Goal: Information Seeking & Learning: Learn about a topic

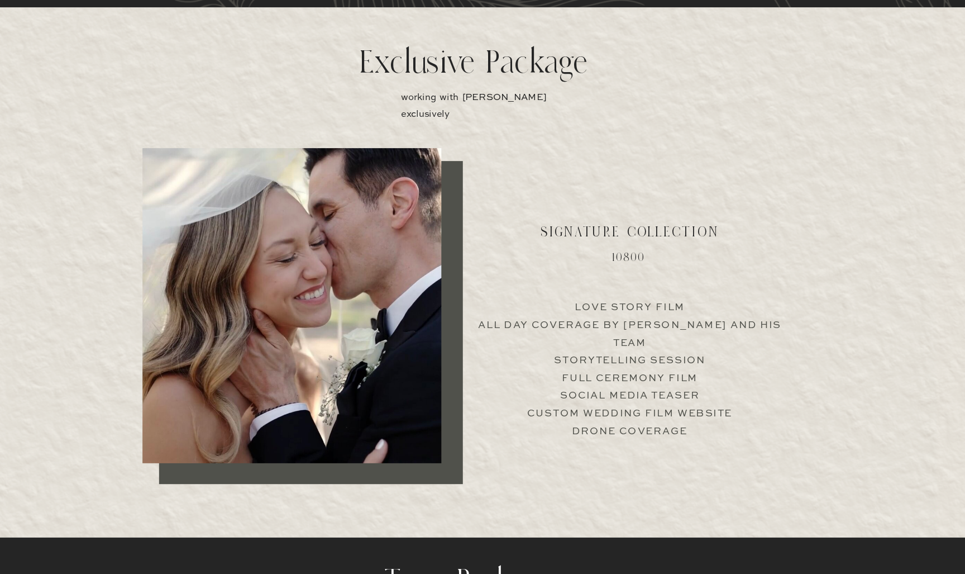
scroll to position [2130, 0]
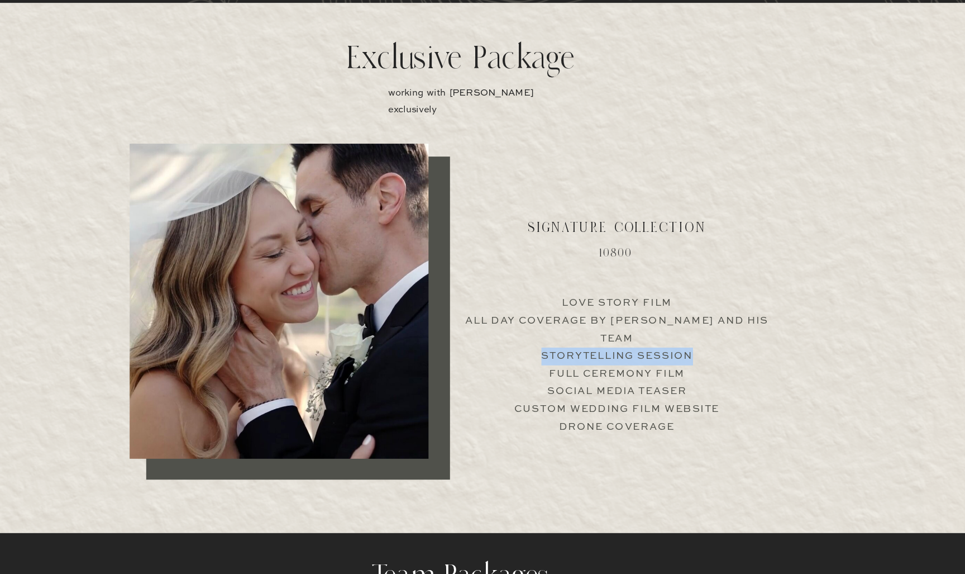
drag, startPoint x: 314, startPoint y: 160, endPoint x: 633, endPoint y: 311, distance: 353.3
click at [633, 318] on p "Love Story Film All Day Coverage by [PERSON_NAME] and his team Storytelling Ses…" at bounding box center [625, 371] width 277 height 107
drag, startPoint x: 637, startPoint y: 304, endPoint x: 496, endPoint y: 309, distance: 141.4
click at [496, 318] on p "Love Story Film All Day Coverage by [PERSON_NAME] and his team Storytelling Ses…" at bounding box center [625, 371] width 277 height 107
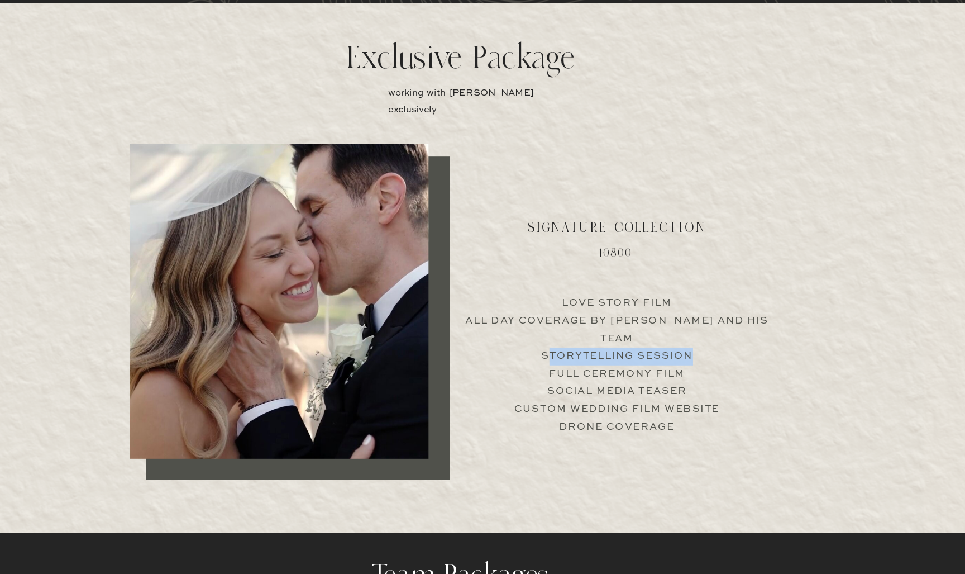
click at [496, 318] on p "Love Story Film All Day Coverage by [PERSON_NAME] and his team Storytelling Ses…" at bounding box center [625, 371] width 277 height 107
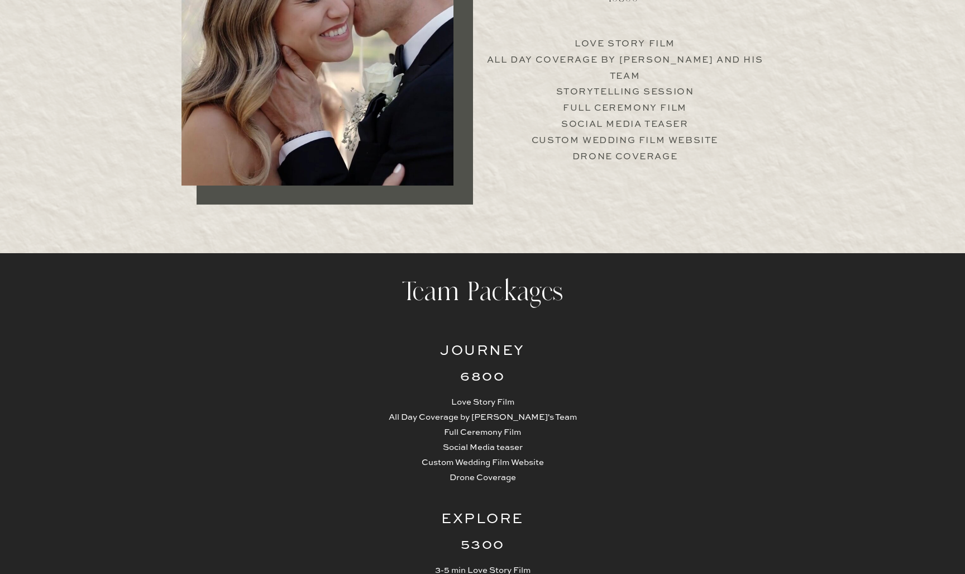
scroll to position [2380, 0]
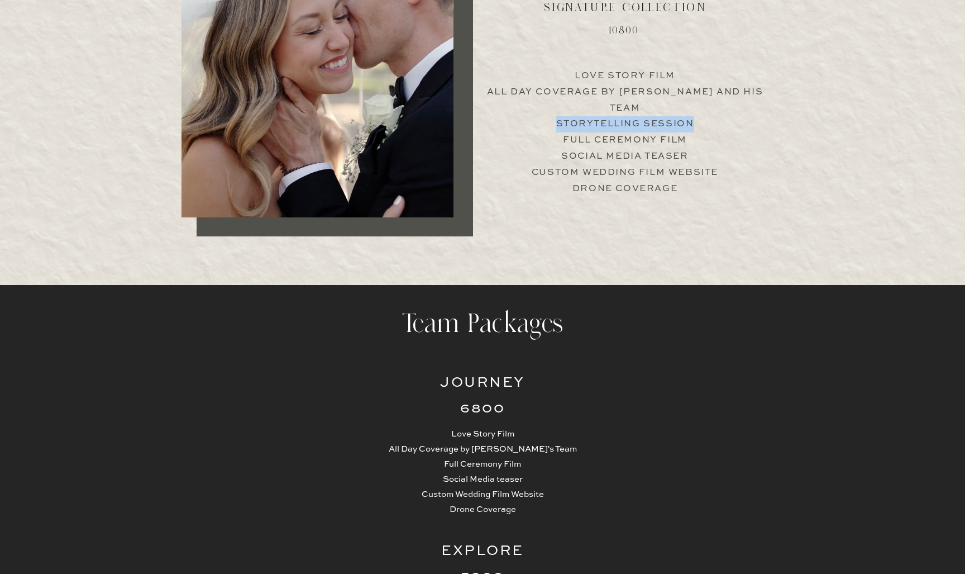
drag, startPoint x: 557, startPoint y: 107, endPoint x: 694, endPoint y: 105, distance: 136.9
click at [694, 106] on p "Love Story Film All Day Coverage by [PERSON_NAME] and his team Storytelling Ses…" at bounding box center [625, 121] width 277 height 107
click at [694, 105] on p "Love Story Film All Day Coverage by [PERSON_NAME] and his team Storytelling Ses…" at bounding box center [625, 121] width 277 height 107
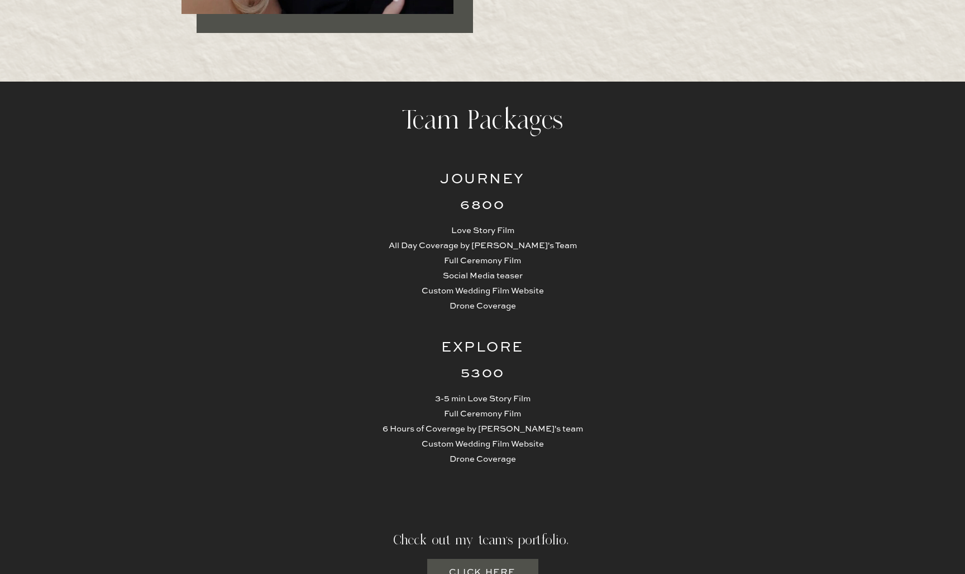
scroll to position [2649, 0]
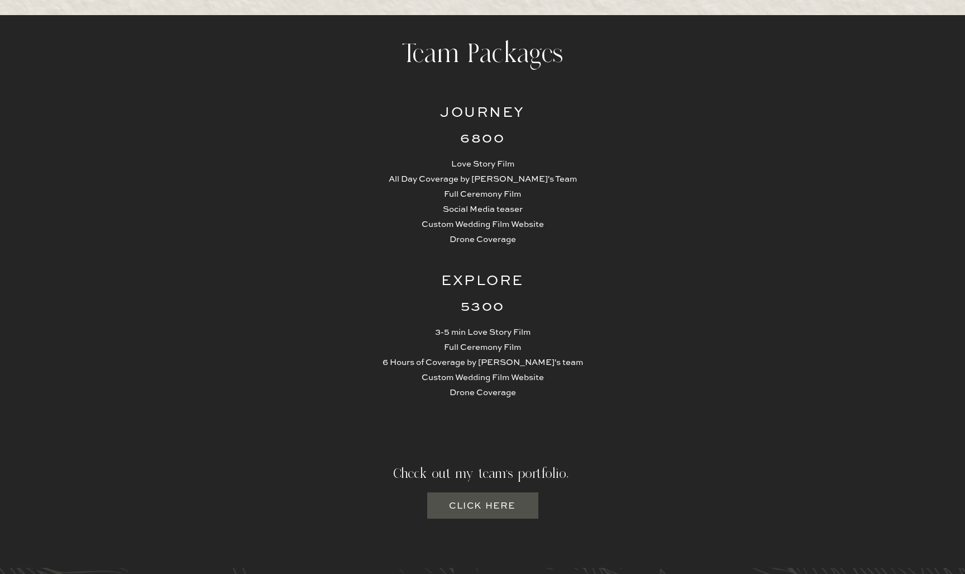
click at [444, 282] on h2 "Explore" at bounding box center [482, 281] width 109 height 22
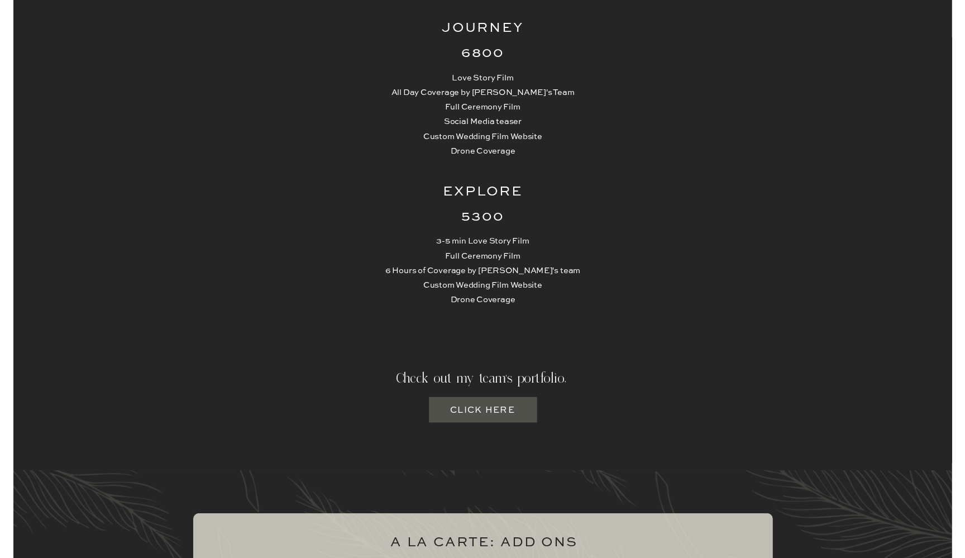
scroll to position [2740, 0]
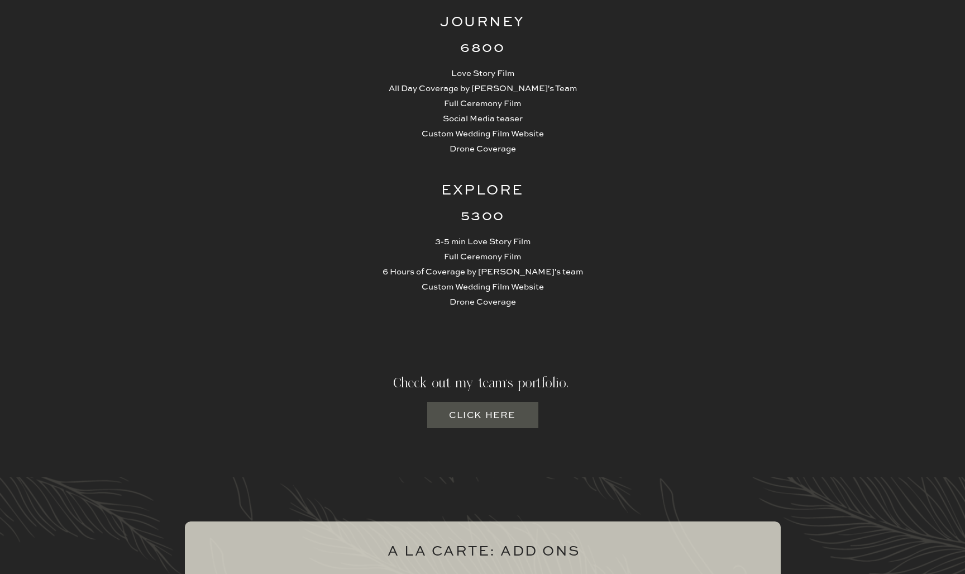
click at [470, 417] on h3 "Click here" at bounding box center [483, 415] width 68 height 14
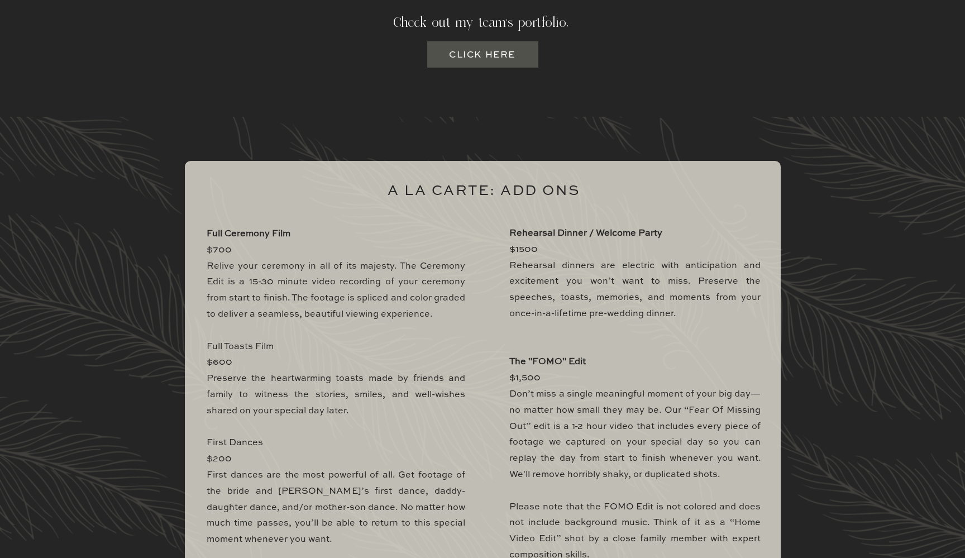
scroll to position [3103, 0]
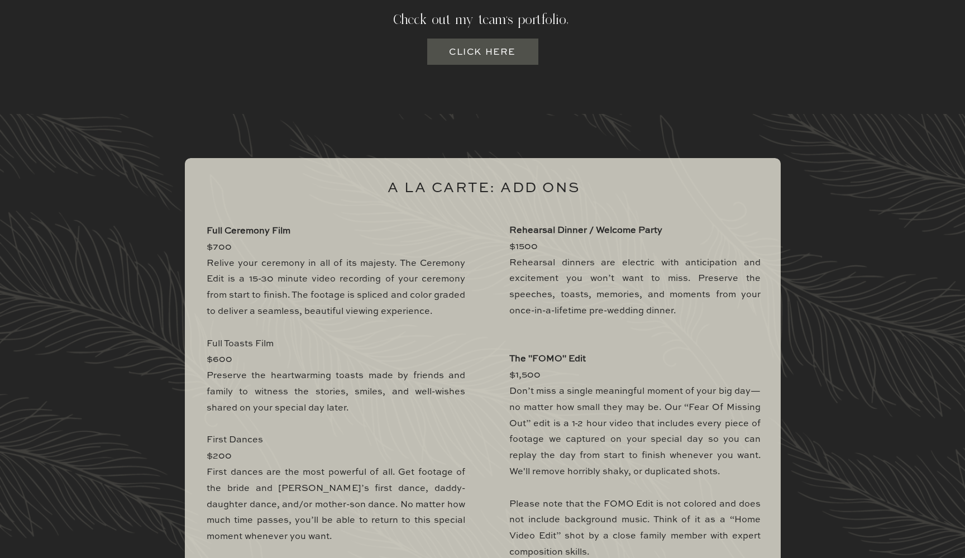
click at [213, 338] on p "Full Ceremony Film $700 Relive your ceremony in all of its majesty. The Ceremon…" at bounding box center [336, 493] width 259 height 541
drag, startPoint x: 212, startPoint y: 358, endPoint x: 233, endPoint y: 358, distance: 20.7
click at [233, 358] on p "Full Ceremony Film $700 Relive your ceremony in all of its majesty. The Ceremon…" at bounding box center [336, 493] width 259 height 541
drag, startPoint x: 538, startPoint y: 358, endPoint x: 564, endPoint y: 358, distance: 25.7
click at [564, 358] on b "The "FOMO" Edit" at bounding box center [547, 359] width 77 height 9
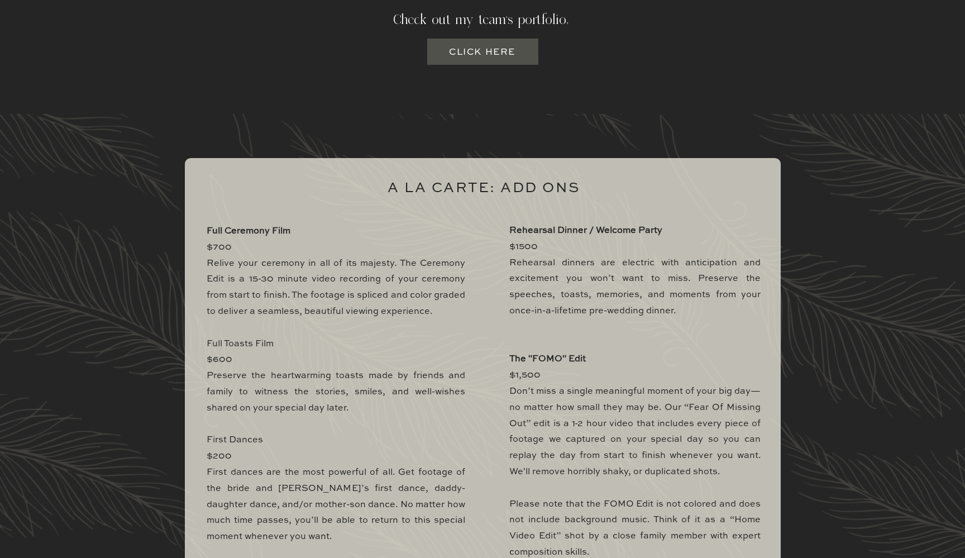
click at [595, 361] on p "Rehearsal Dinner / Welcome Party $1500 Rehearsal dinners are electric with anti…" at bounding box center [634, 485] width 251 height 525
drag, startPoint x: 209, startPoint y: 359, endPoint x: 237, endPoint y: 359, distance: 27.4
click at [237, 359] on p "Full Ceremony Film $700 Relive your ceremony in all of its majesty. The Ceremon…" at bounding box center [336, 493] width 259 height 541
click at [236, 359] on p "Full Ceremony Film $700 Relive your ceremony in all of its majesty. The Ceremon…" at bounding box center [336, 493] width 259 height 541
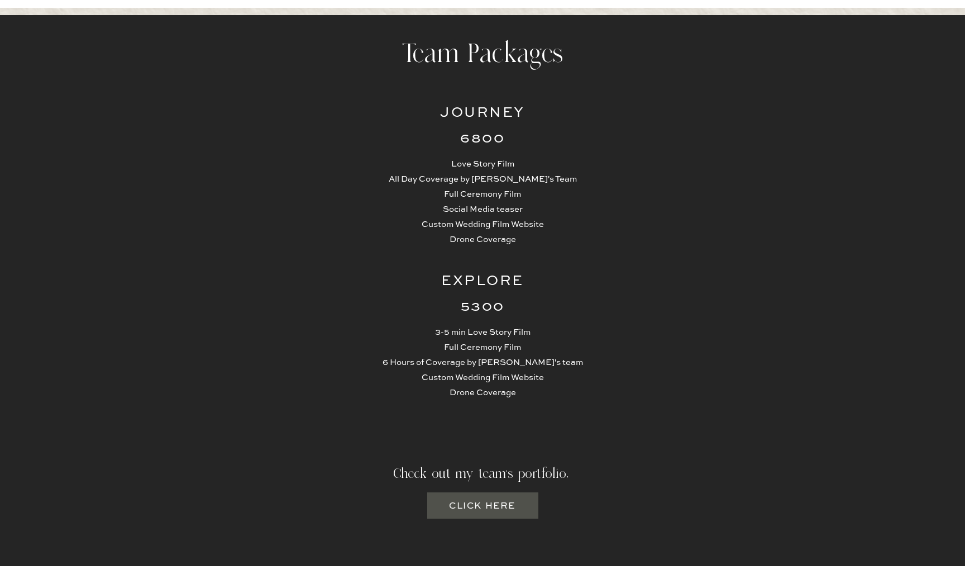
scroll to position [2651, 0]
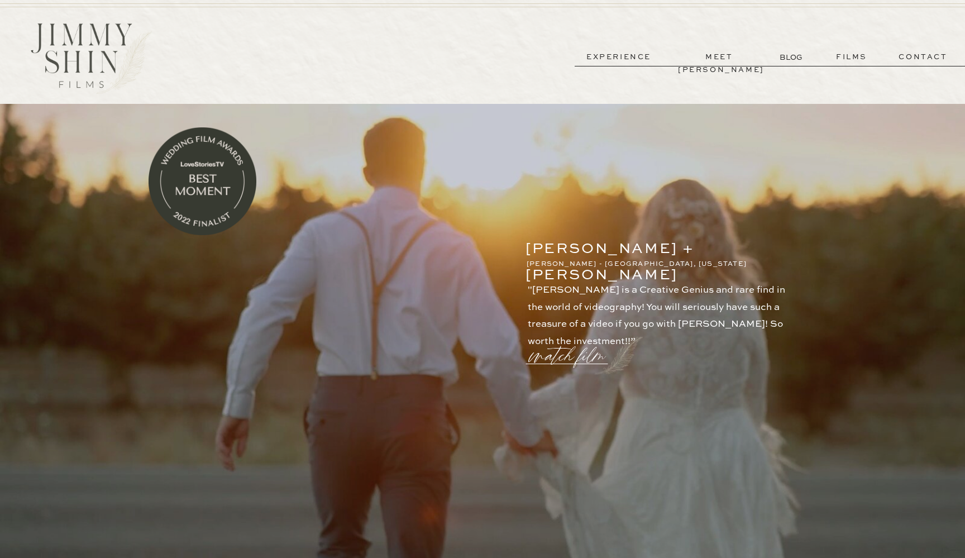
click at [544, 359] on p "watch film" at bounding box center [571, 349] width 80 height 42
click at [749, 134] on icon at bounding box center [750, 137] width 40 height 45
